Goal: Transaction & Acquisition: Purchase product/service

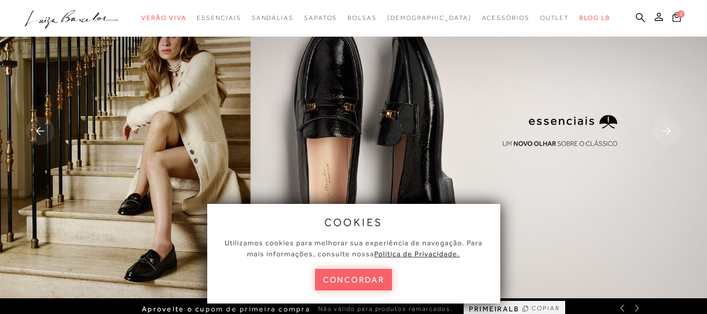
scroll to position [52, 0]
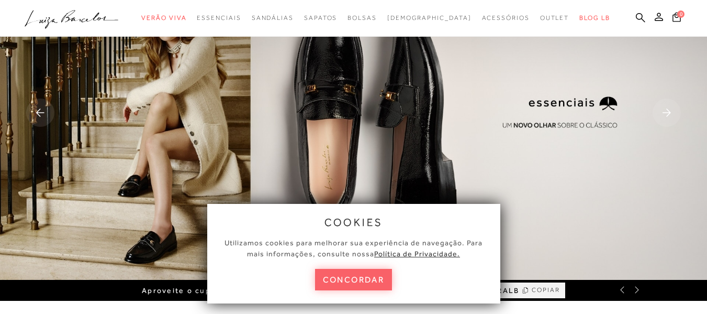
click at [406, 142] on img at bounding box center [353, 114] width 707 height 332
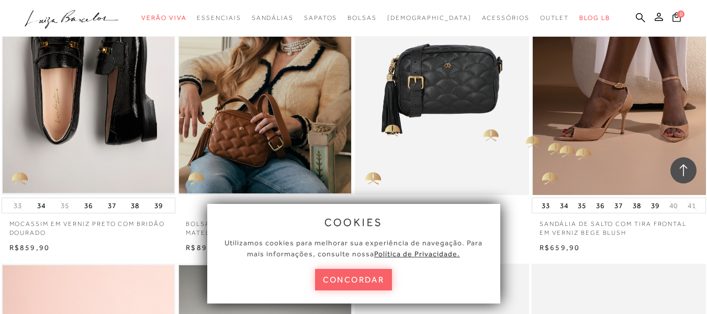
scroll to position [1137, 0]
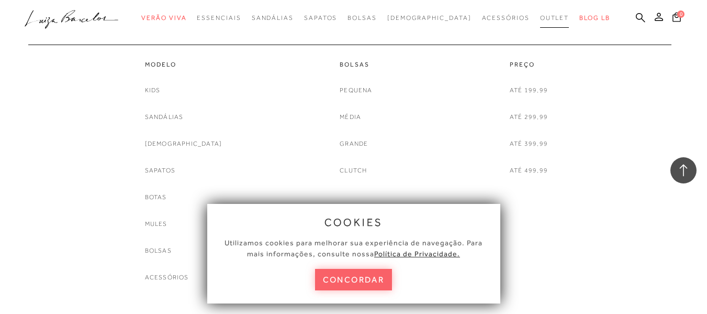
click at [540, 15] on span "Outlet" at bounding box center [554, 17] width 29 height 7
click at [175, 168] on link "Sapatos" at bounding box center [160, 170] width 30 height 11
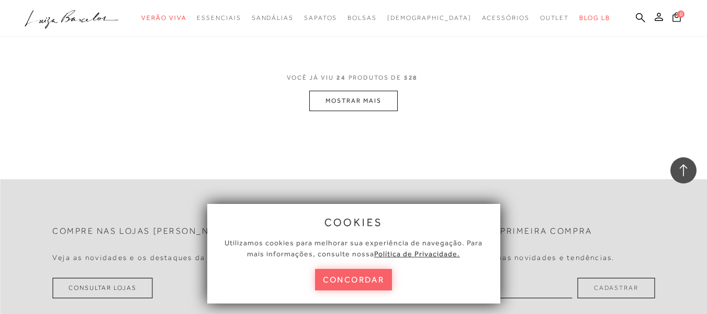
scroll to position [2094, 0]
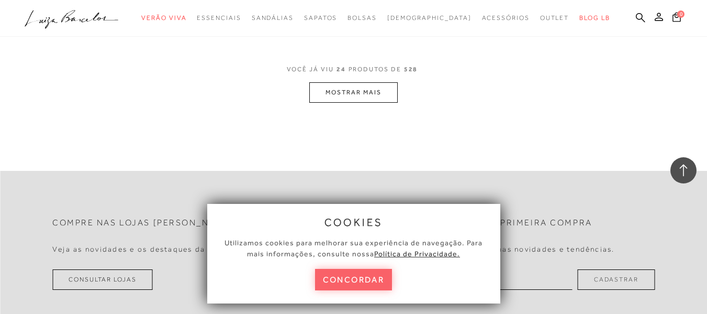
click at [365, 96] on button "MOSTRAR MAIS" at bounding box center [353, 92] width 88 height 20
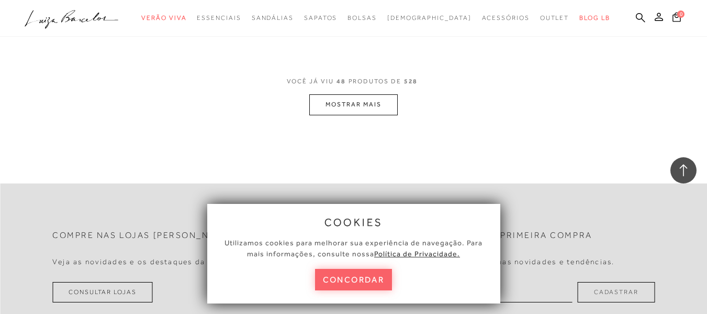
scroll to position [4136, 0]
click at [354, 101] on button "MOSTRAR MAIS" at bounding box center [353, 102] width 88 height 20
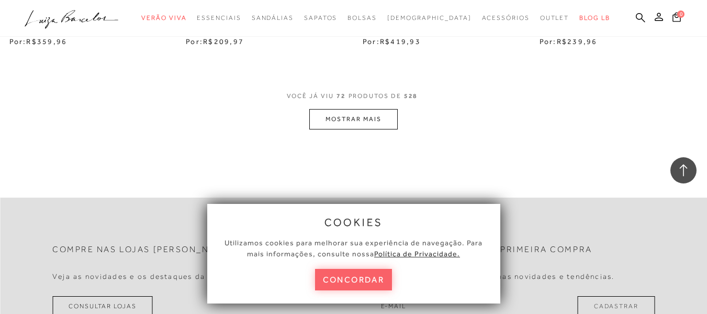
scroll to position [6178, 0]
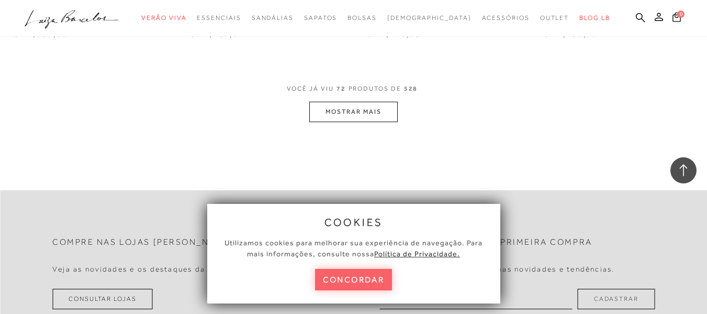
click at [350, 115] on button "MOSTRAR MAIS" at bounding box center [353, 112] width 88 height 20
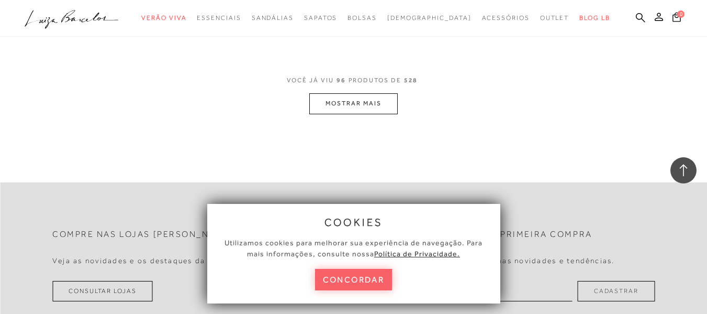
scroll to position [8272, 0]
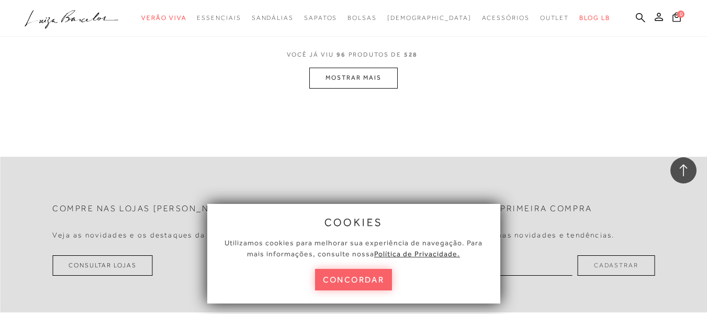
click at [366, 68] on button "MOSTRAR MAIS" at bounding box center [353, 78] width 88 height 20
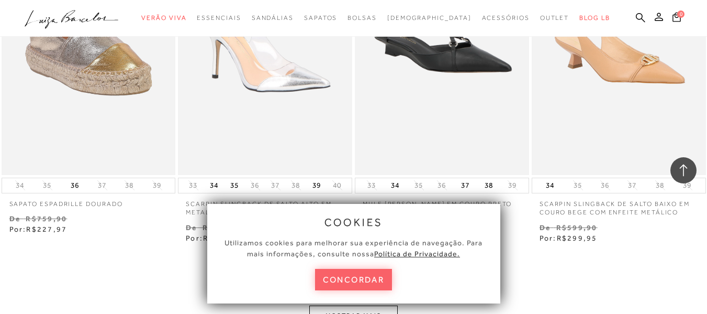
scroll to position [10315, 0]
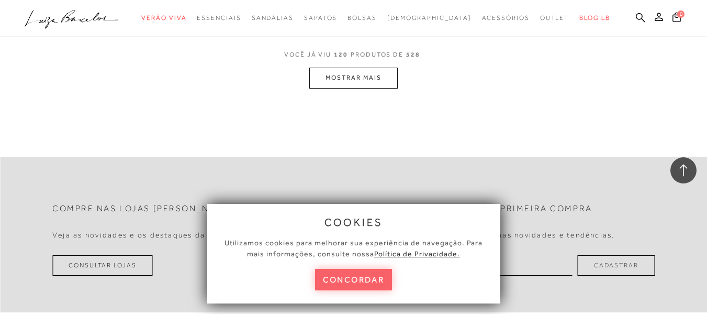
click at [347, 68] on button "MOSTRAR MAIS" at bounding box center [353, 78] width 88 height 20
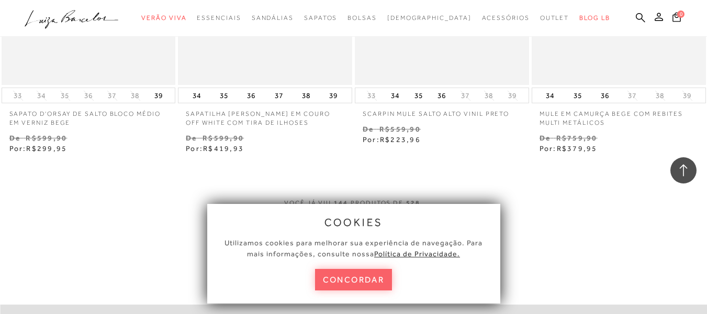
scroll to position [12367, 0]
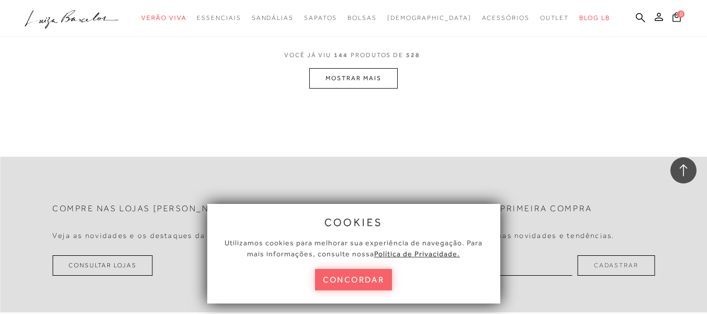
click at [361, 68] on button "MOSTRAR MAIS" at bounding box center [353, 78] width 88 height 20
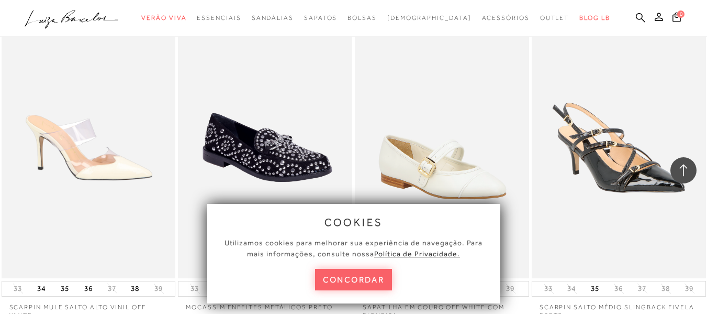
scroll to position [14419, 0]
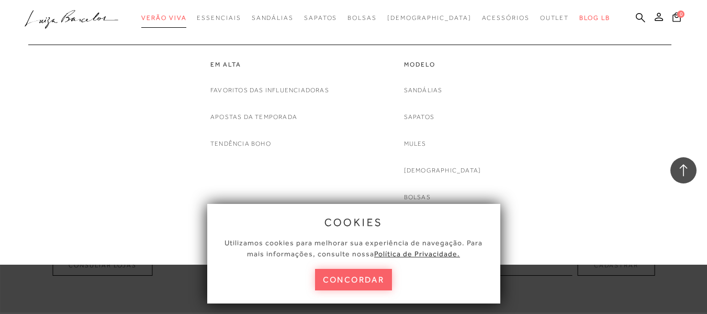
click at [186, 18] on span "Verão Viva" at bounding box center [163, 17] width 45 height 7
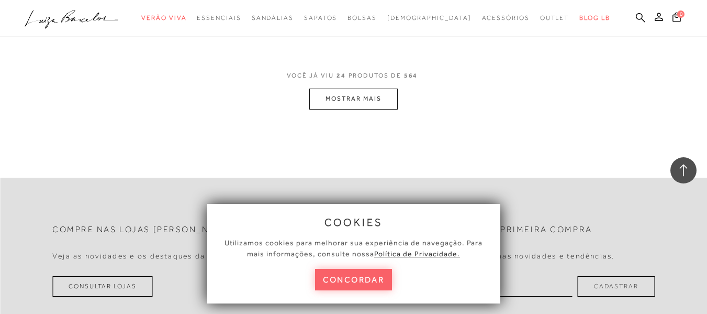
scroll to position [2042, 0]
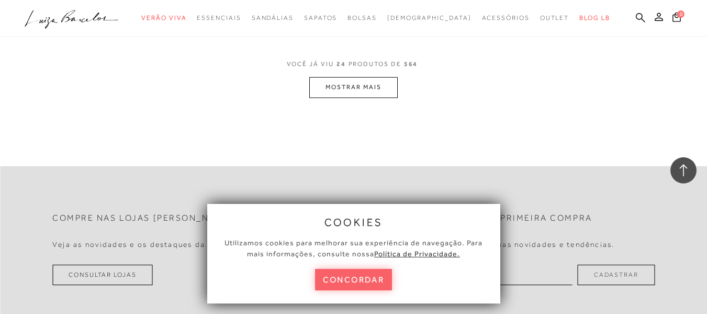
click at [369, 90] on button "MOSTRAR MAIS" at bounding box center [353, 87] width 88 height 20
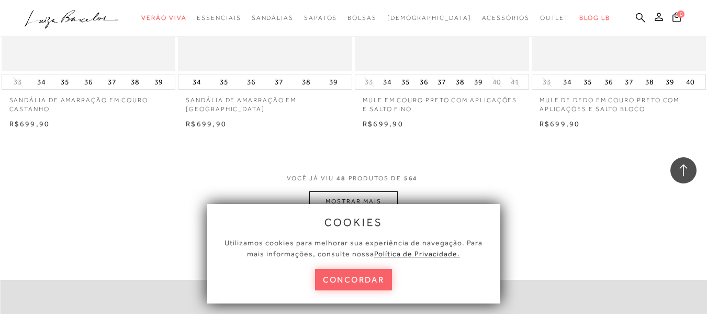
scroll to position [3979, 0]
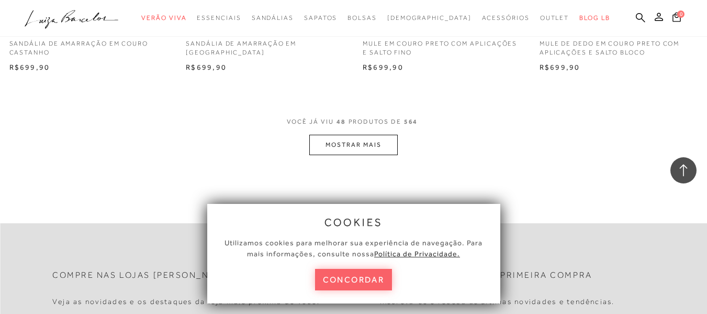
click at [376, 144] on button "MOSTRAR MAIS" at bounding box center [353, 145] width 88 height 20
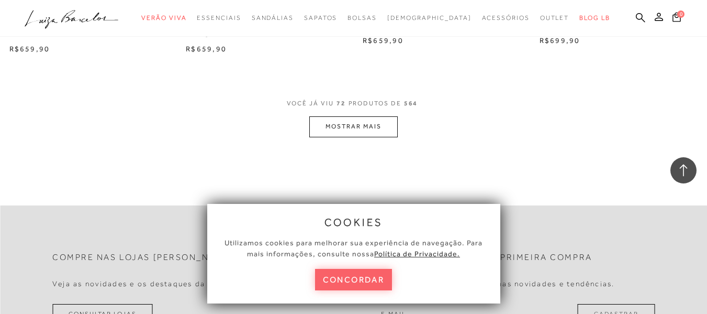
scroll to position [6021, 0]
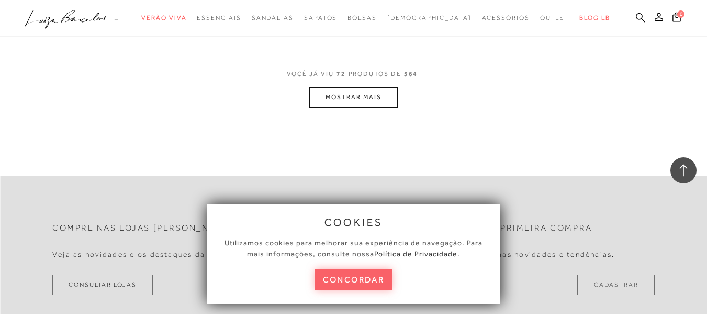
click at [353, 101] on button "MOSTRAR MAIS" at bounding box center [353, 97] width 88 height 20
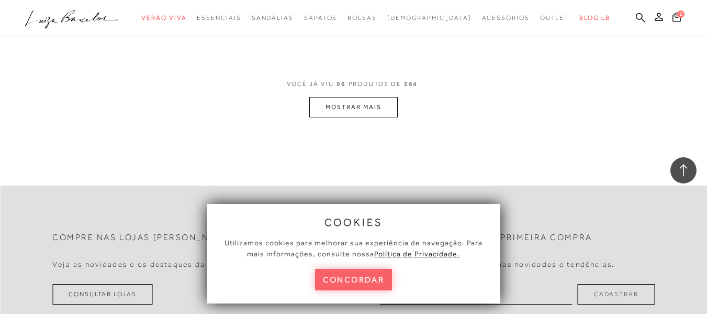
scroll to position [8011, 0]
